Goal: Task Accomplishment & Management: Manage account settings

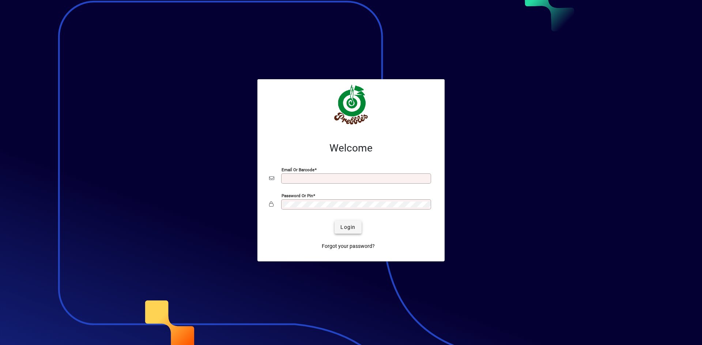
type input "**********"
click at [351, 229] on span "Login" at bounding box center [347, 228] width 15 height 8
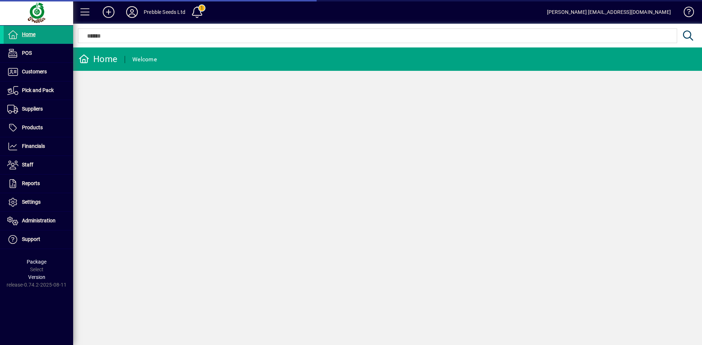
click at [134, 9] on icon at bounding box center [132, 12] width 15 height 12
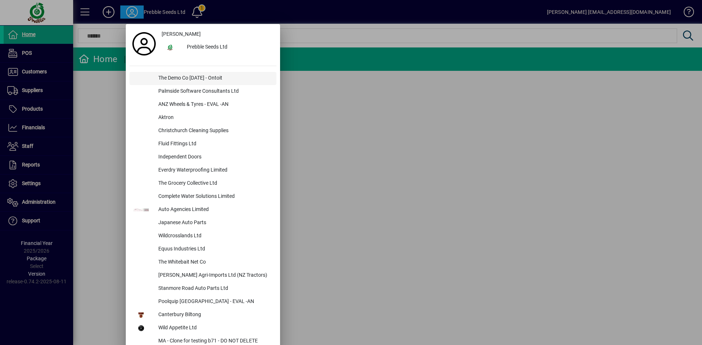
click at [173, 74] on div "The Demo Co [DATE] - Ontoit" at bounding box center [214, 78] width 124 height 13
